Goal: Navigation & Orientation: Find specific page/section

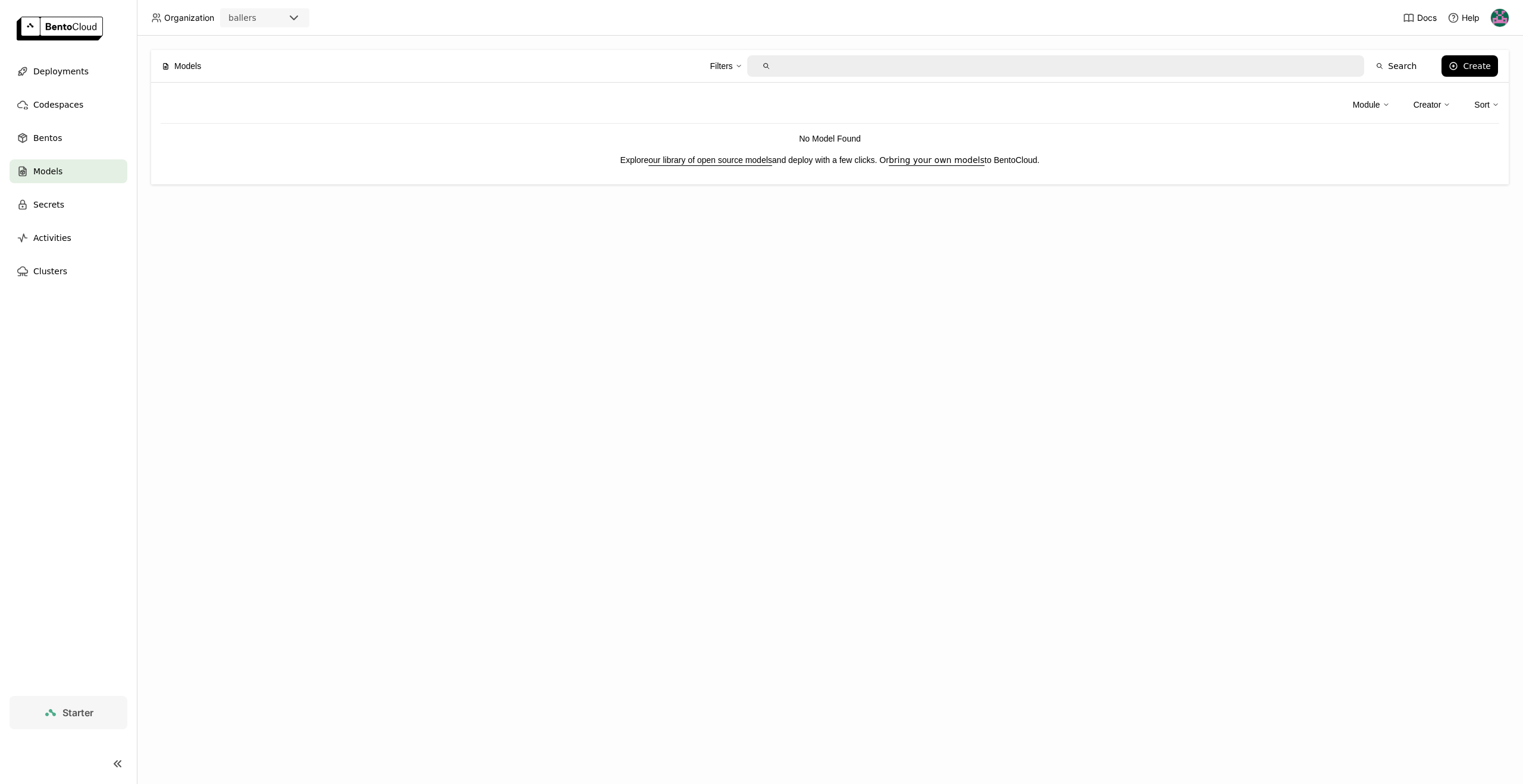
click at [80, 37] on img at bounding box center [59, 28] width 86 height 24
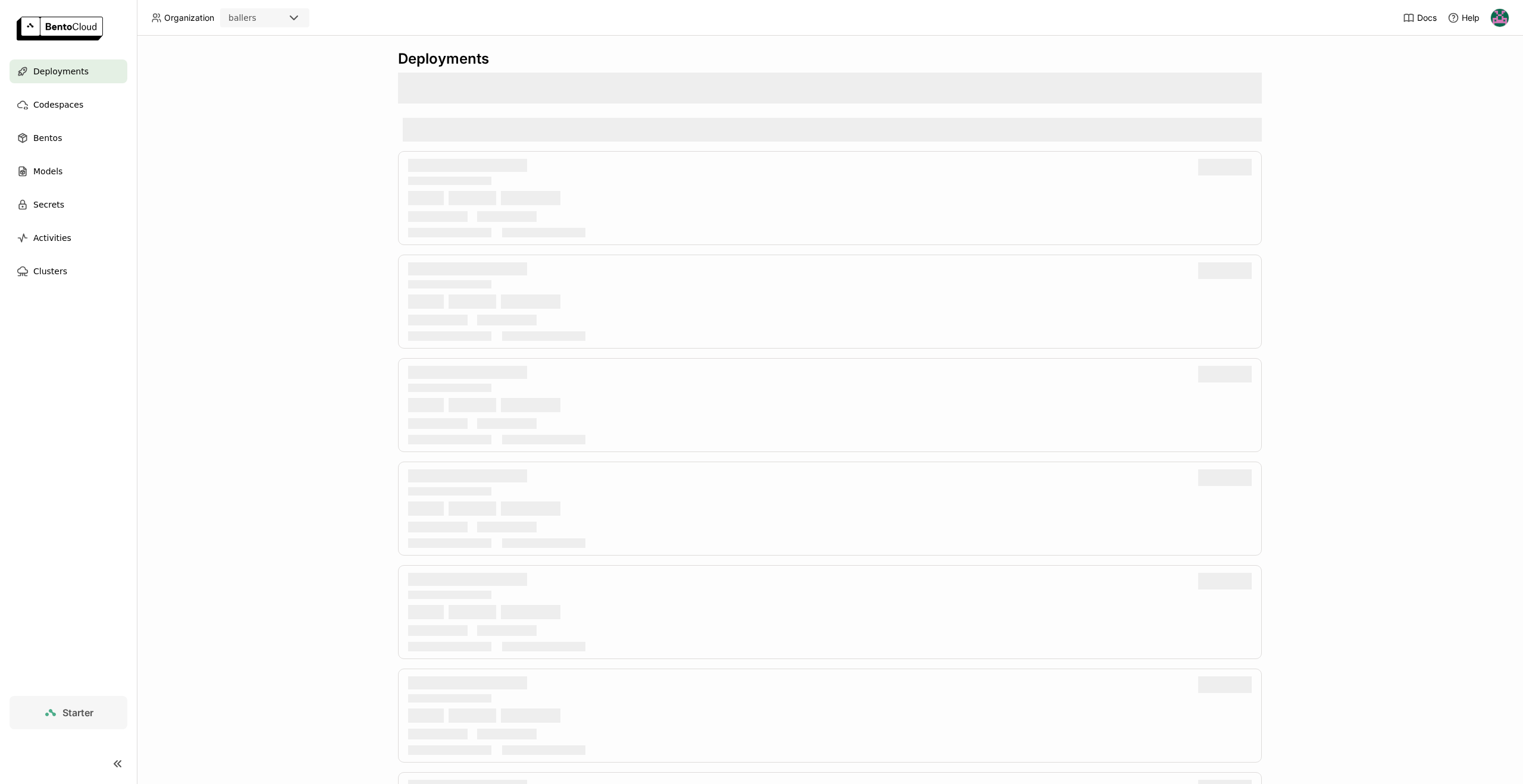
click at [84, 28] on img at bounding box center [59, 28] width 86 height 24
click at [1501, 13] on img at bounding box center [1500, 18] width 18 height 18
click at [1469, 64] on span "Billing" at bounding box center [1471, 62] width 22 height 10
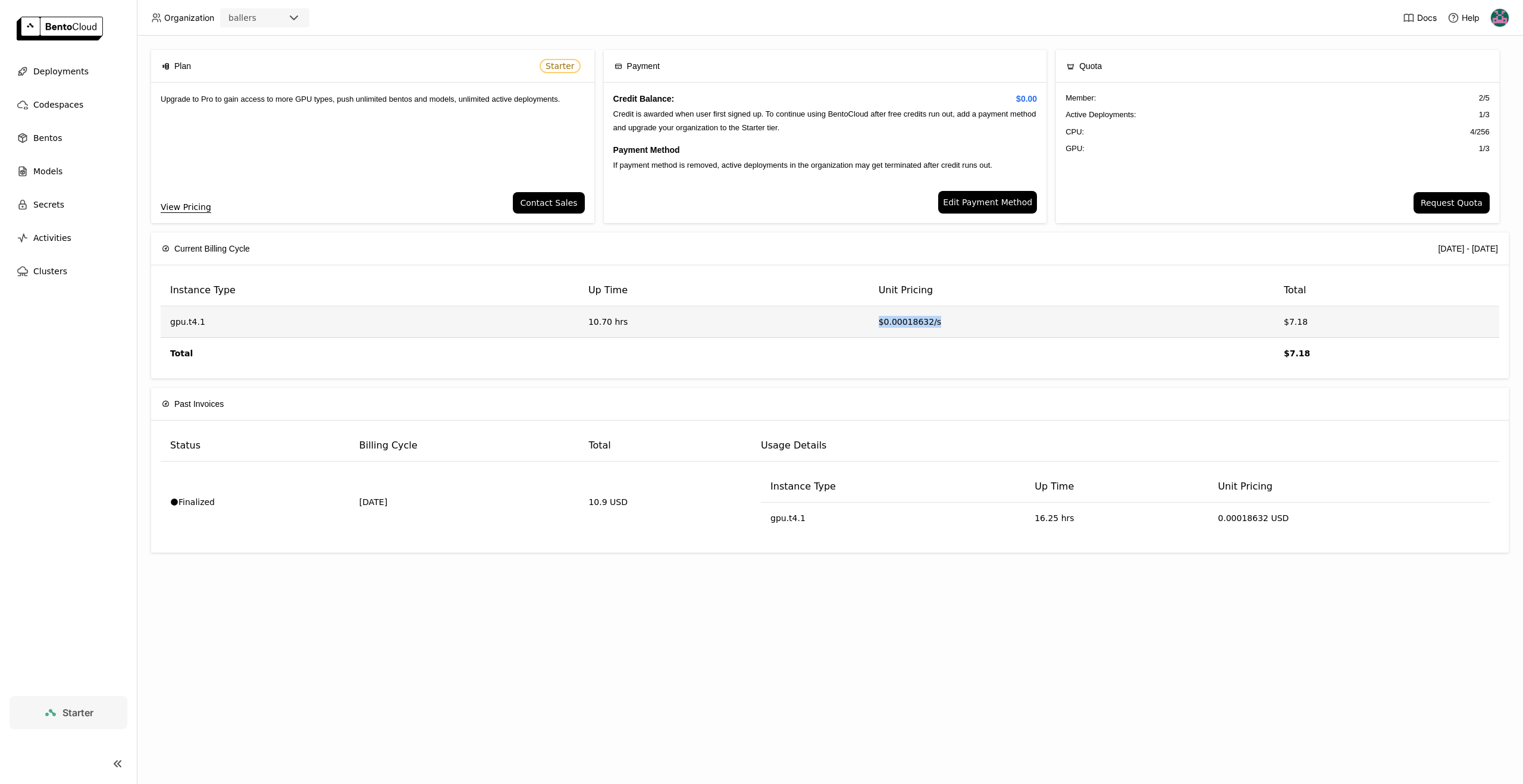
drag, startPoint x: 867, startPoint y: 313, endPoint x: 935, endPoint y: 319, distance: 68.3
click at [935, 319] on td "$0.00018632/s" at bounding box center [1072, 322] width 405 height 31
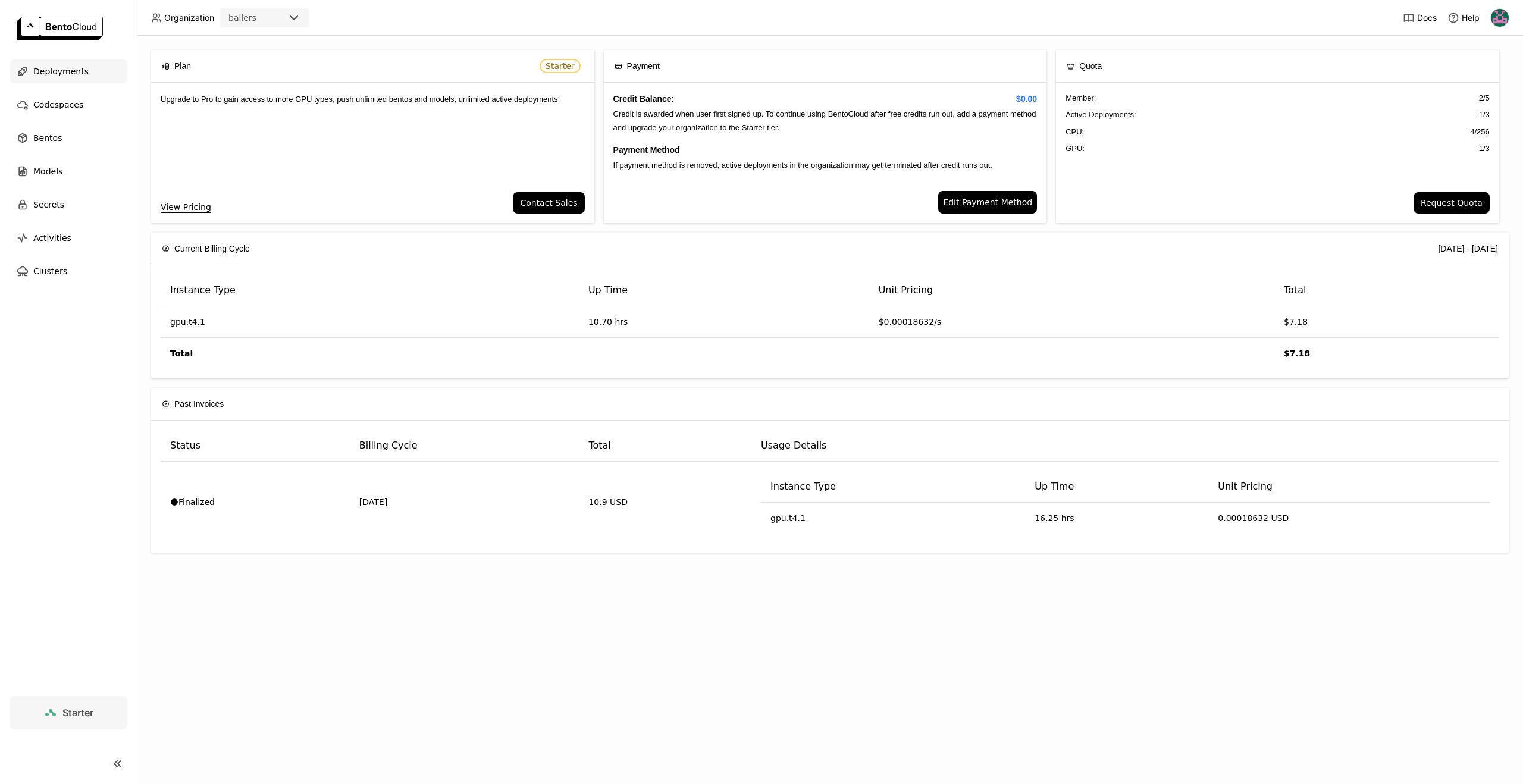
click at [84, 54] on link at bounding box center [68, 30] width 137 height 60
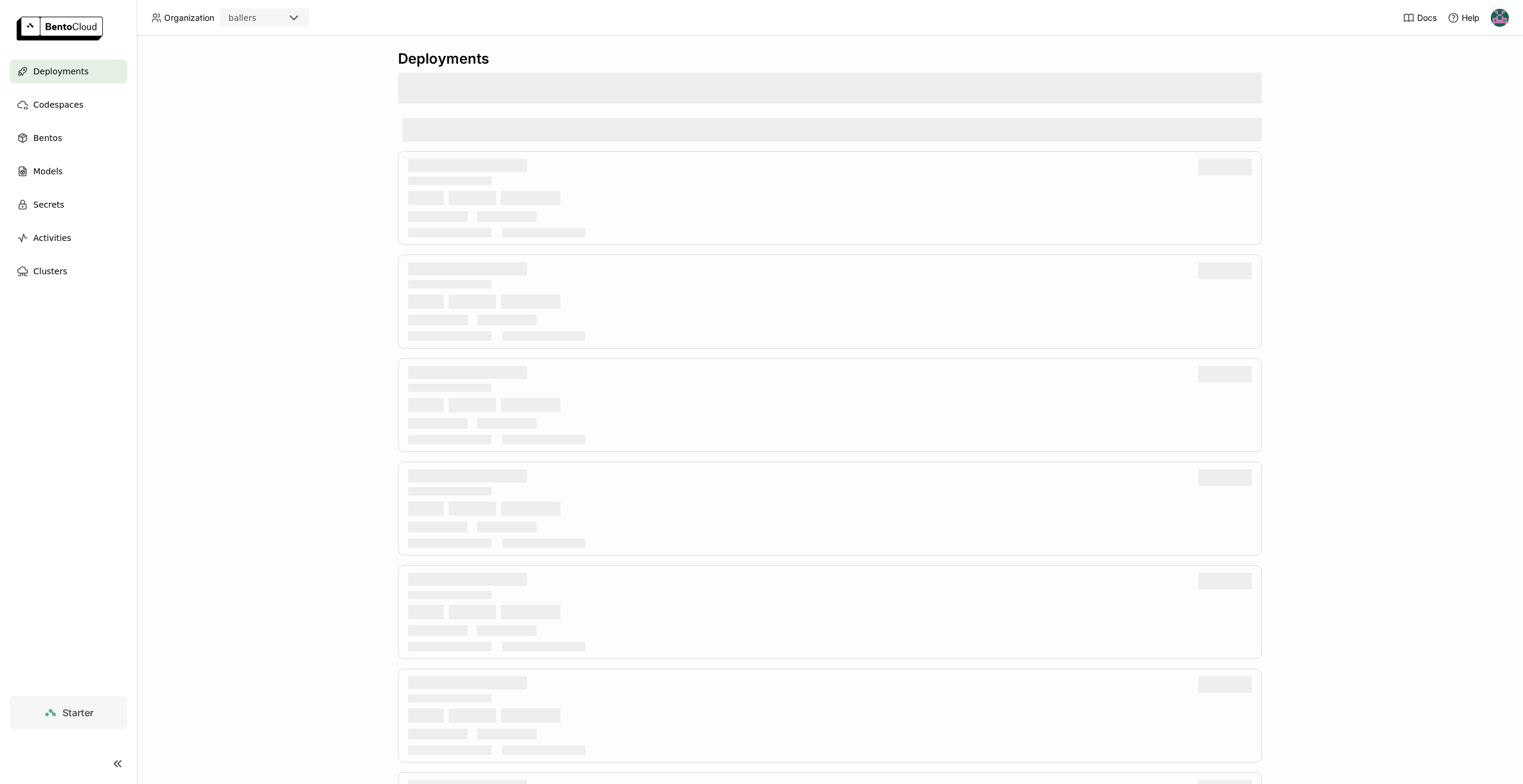
click at [84, 63] on div "Deployments" at bounding box center [69, 72] width 118 height 24
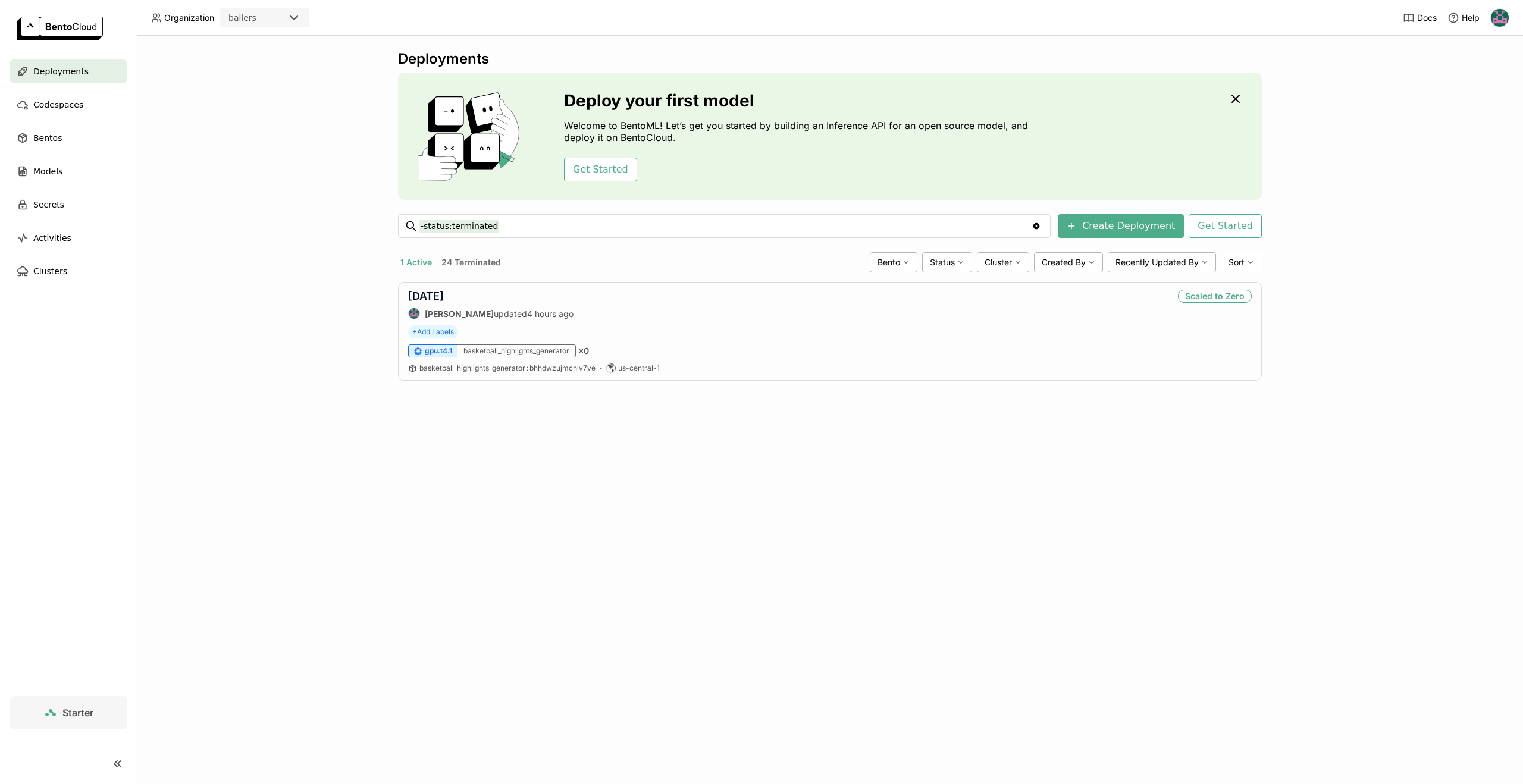
click at [592, 552] on div "Deployments Deploy your first model Welcome to BentoML! Let’s get you started b…" at bounding box center [830, 410] width 1386 height 748
